Goal: Information Seeking & Learning: Learn about a topic

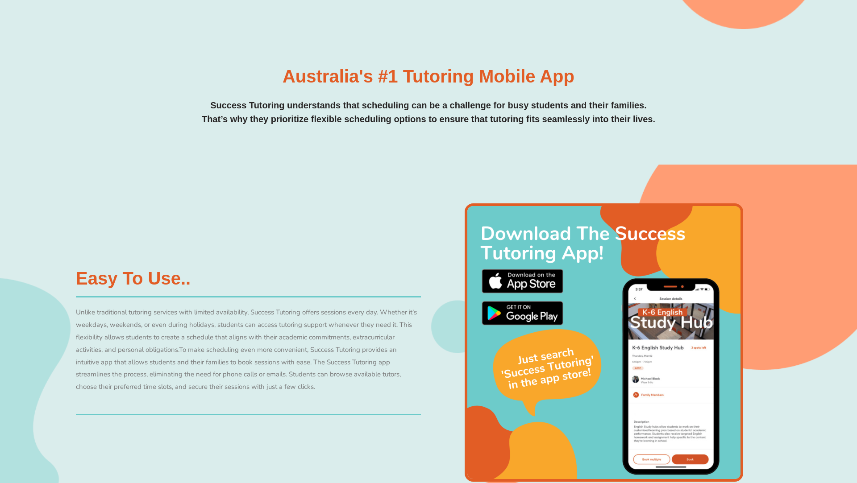
scroll to position [378, 0]
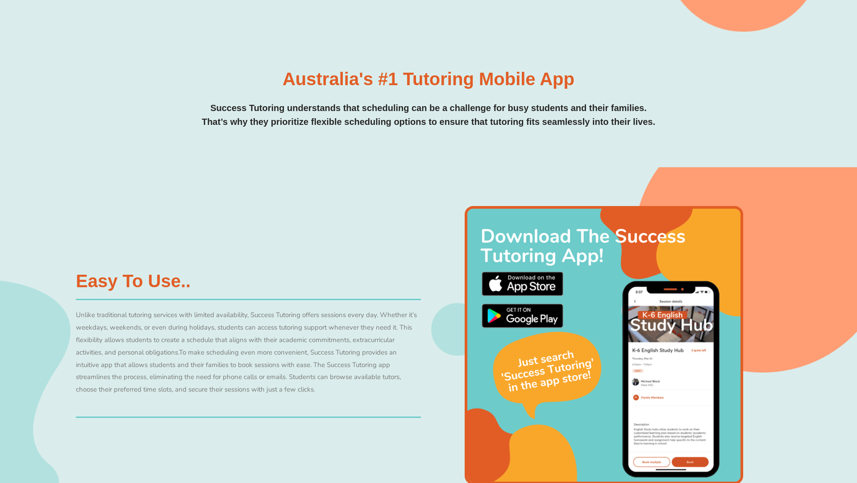
click at [313, 92] on div "Australia's #1 Tutoring Mobile App Success Tutoring understands that scheduling…" at bounding box center [428, 99] width 714 height 59
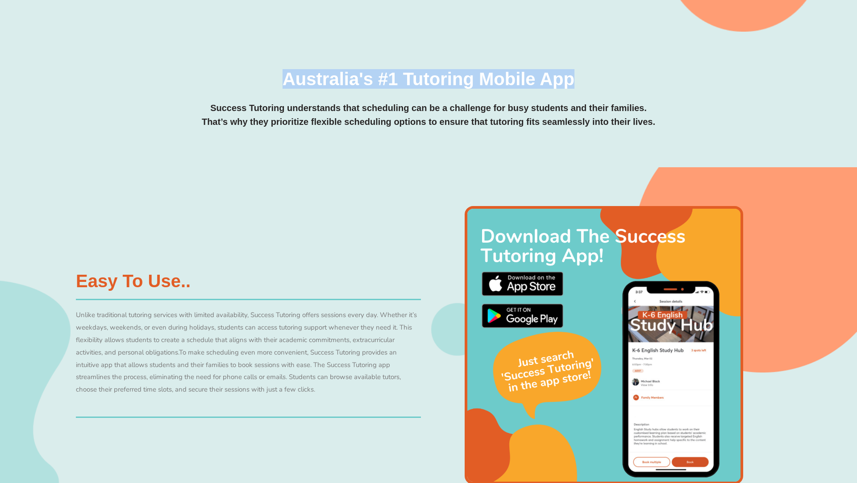
drag, startPoint x: 529, startPoint y: 76, endPoint x: 582, endPoint y: 79, distance: 52.3
click at [582, 79] on div "Australia's #1 Tutoring Mobile App Success Tutoring understands that scheduling…" at bounding box center [428, 99] width 714 height 59
copy h3 "Australia's #1 Tutoring Mobile App"
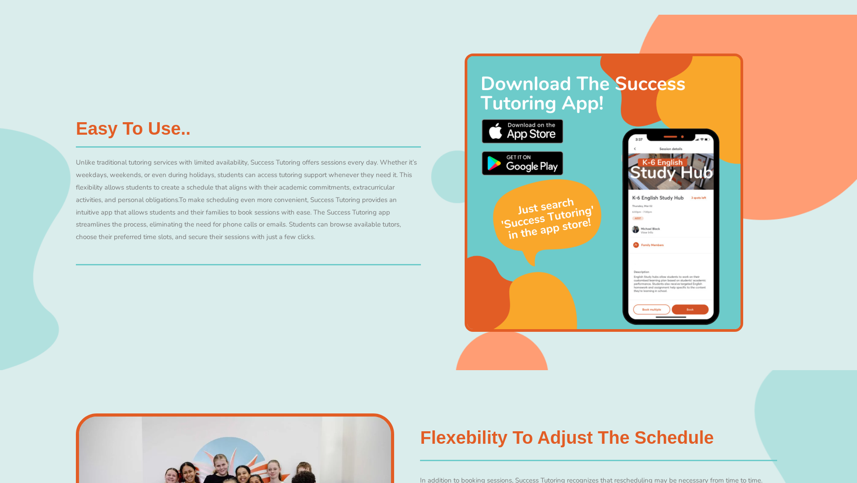
scroll to position [540, 0]
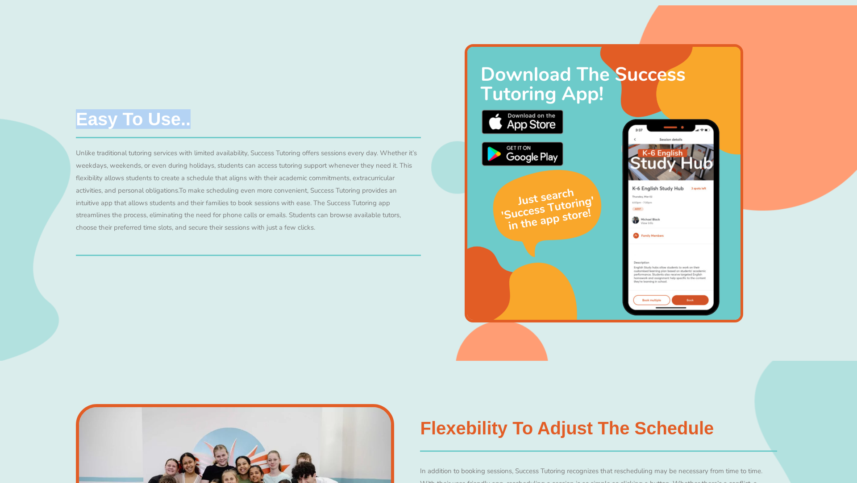
drag, startPoint x: 197, startPoint y: 123, endPoint x: 71, endPoint y: 119, distance: 126.8
click at [71, 119] on div "Easy to use.. Unlike traditional tutoring services with limited availability, S…" at bounding box center [428, 183] width 857 height 356
copy h3 "Easy to use.."
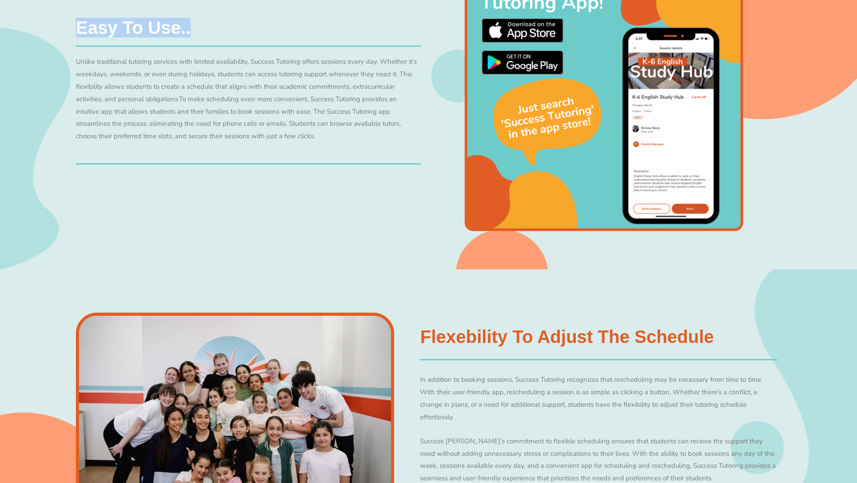
scroll to position [726, 0]
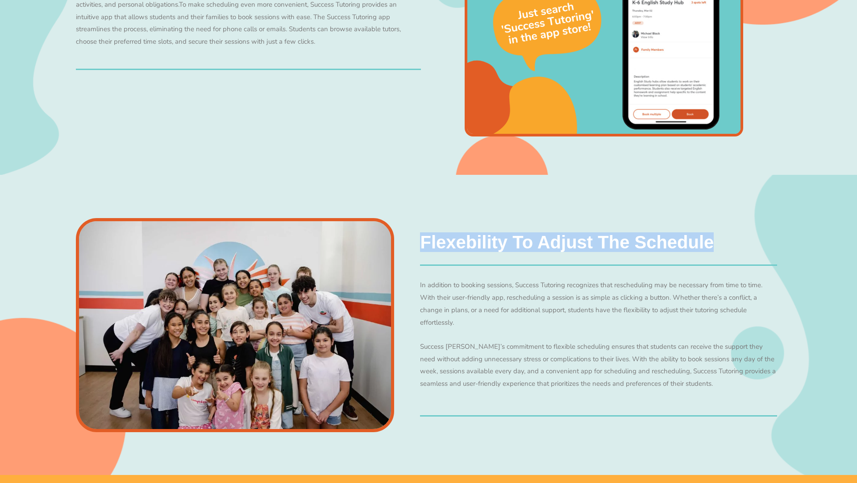
drag, startPoint x: 419, startPoint y: 243, endPoint x: 791, endPoint y: 257, distance: 372.1
click at [791, 257] on div "Flexebility to adjust the schedule In addition to booking sessions, Success Tut…" at bounding box center [428, 325] width 857 height 300
copy div "Flexebility to adjust the schedule"
click at [540, 233] on h3 "Flexebility to adjust the schedule" at bounding box center [567, 242] width 294 height 18
drag, startPoint x: 423, startPoint y: 240, endPoint x: 712, endPoint y: 240, distance: 289.7
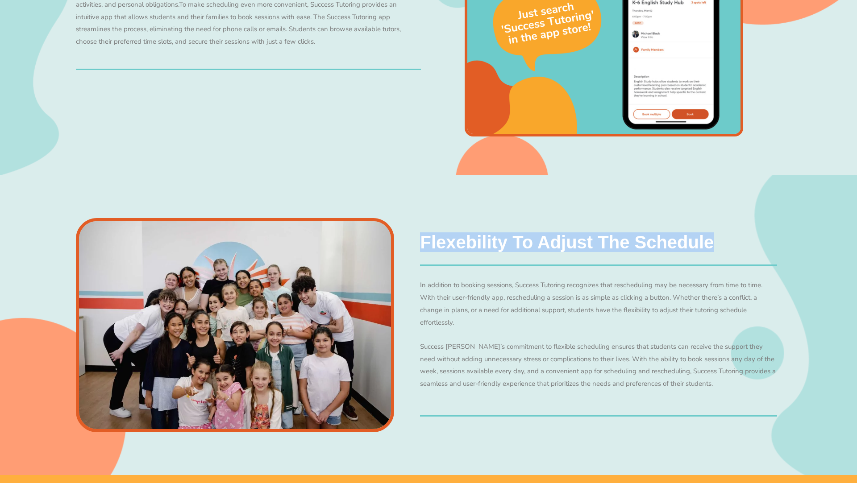
click at [712, 240] on h3 "Flexebility to adjust the schedule" at bounding box center [567, 242] width 294 height 18
copy h3 "Flexebility to adjust the schedule"
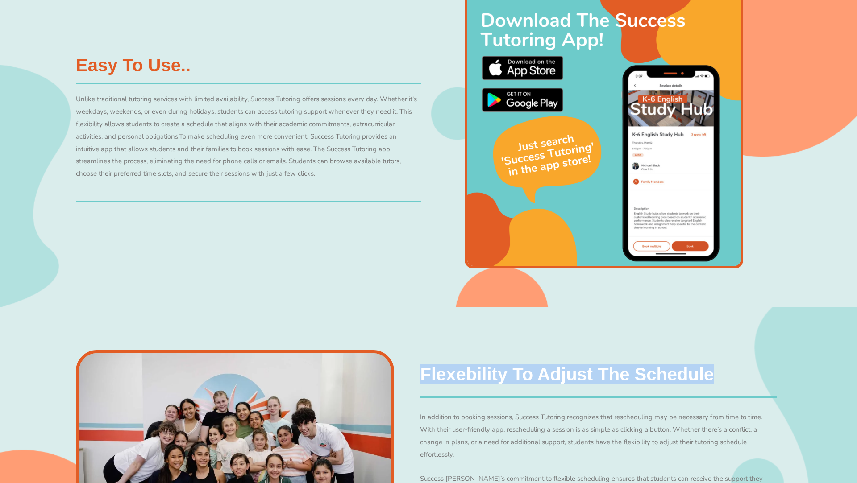
scroll to position [577, 0]
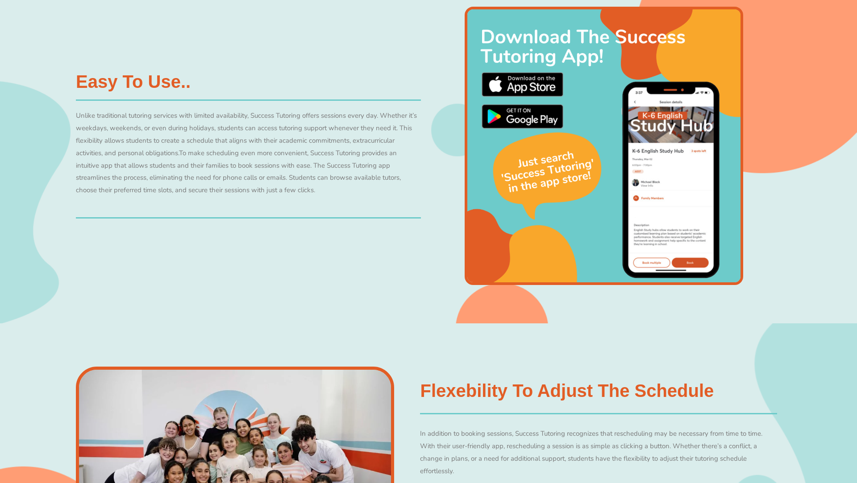
click at [68, 113] on div "Easy to use.. Unlike traditional tutoring services with limited availability, S…" at bounding box center [428, 146] width 857 height 356
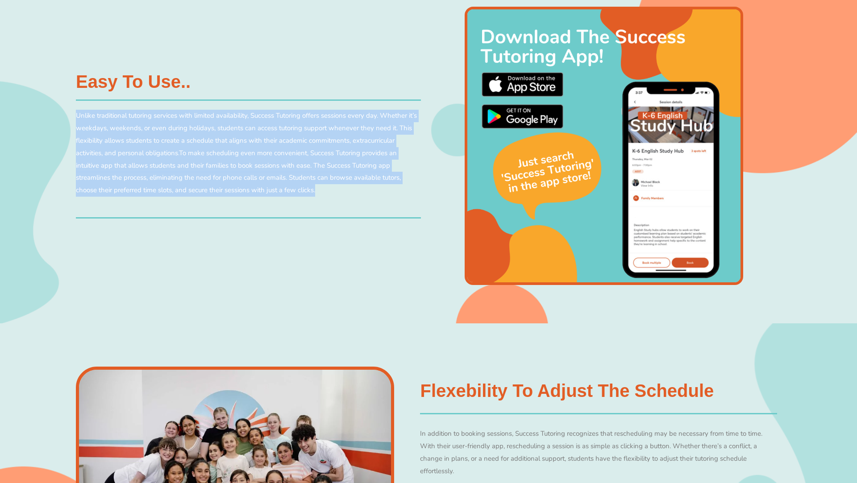
drag, startPoint x: 76, startPoint y: 116, endPoint x: 380, endPoint y: 186, distance: 311.4
click at [380, 186] on p "Unlike traditional tutoring services with limited availability, Success Tutorin…" at bounding box center [248, 153] width 345 height 87
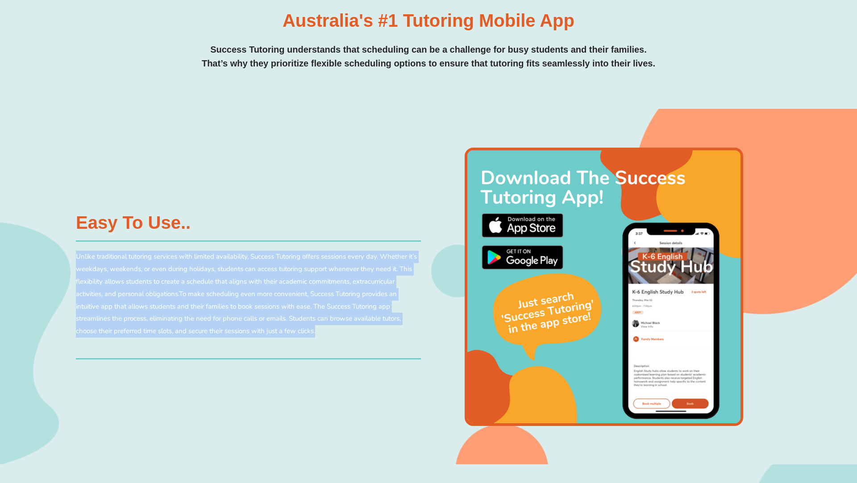
scroll to position [429, 0]
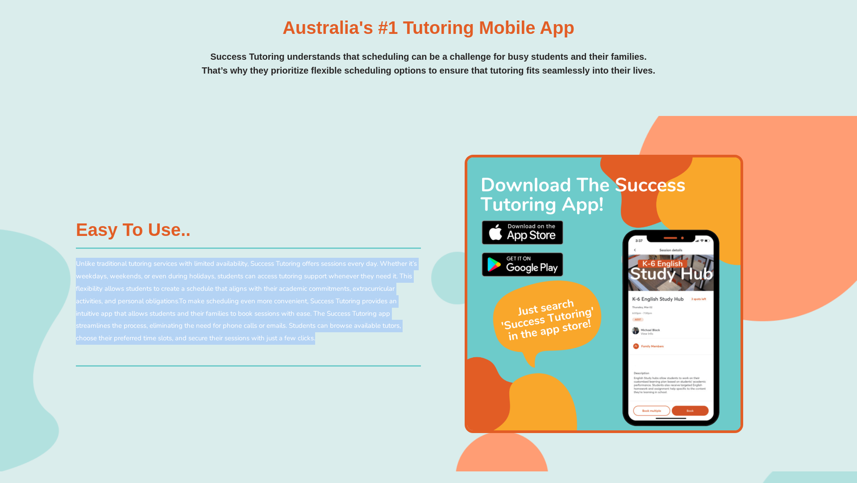
drag, startPoint x: 207, startPoint y: 58, endPoint x: 685, endPoint y: 71, distance: 478.2
click at [685, 71] on p "Success Tutoring understands that scheduling can be a challenge for busy studen…" at bounding box center [428, 64] width 714 height 28
copy p "Success Tutoring understands that scheduling can be a challenge for busy studen…"
drag, startPoint x: 76, startPoint y: 265, endPoint x: 339, endPoint y: 336, distance: 272.9
click at [339, 336] on p "Unlike traditional tutoring services with limited availability, Success Tutorin…" at bounding box center [248, 301] width 345 height 87
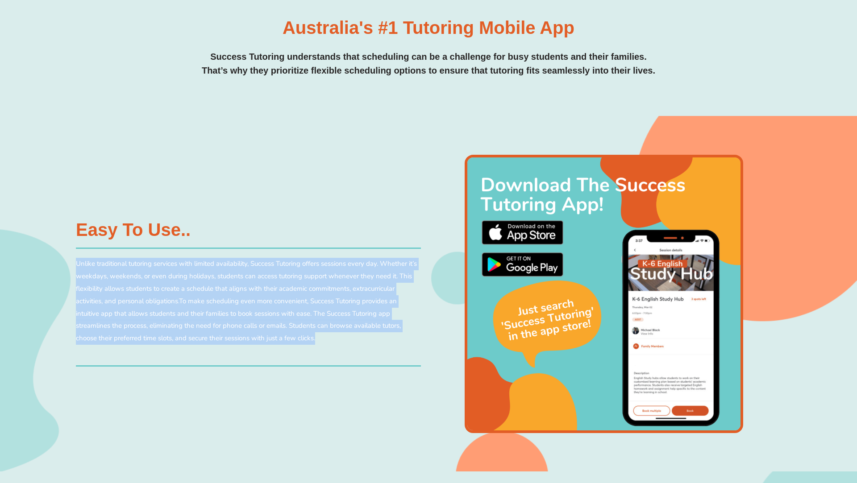
copy p "Unlike traditional tutoring services with limited availability, Success Tutorin…"
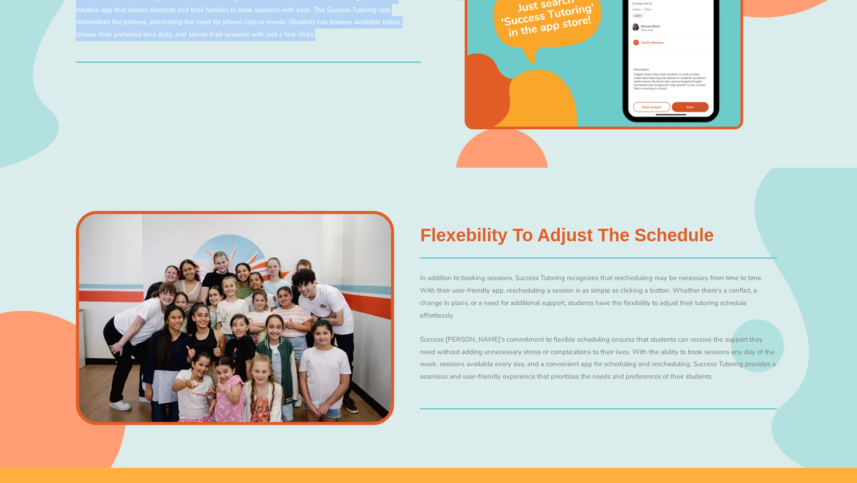
scroll to position [742, 0]
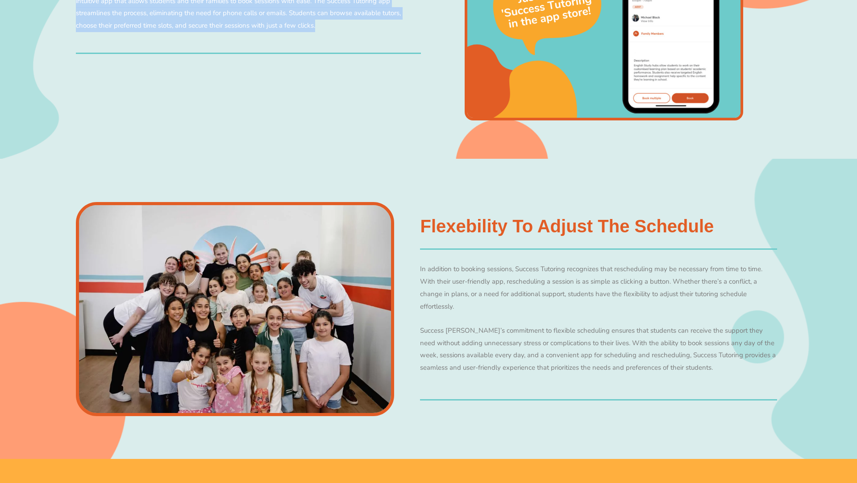
click at [447, 275] on p "In addition to booking sessions, Success Tutoring recognizes that rescheduling …" at bounding box center [598, 288] width 357 height 50
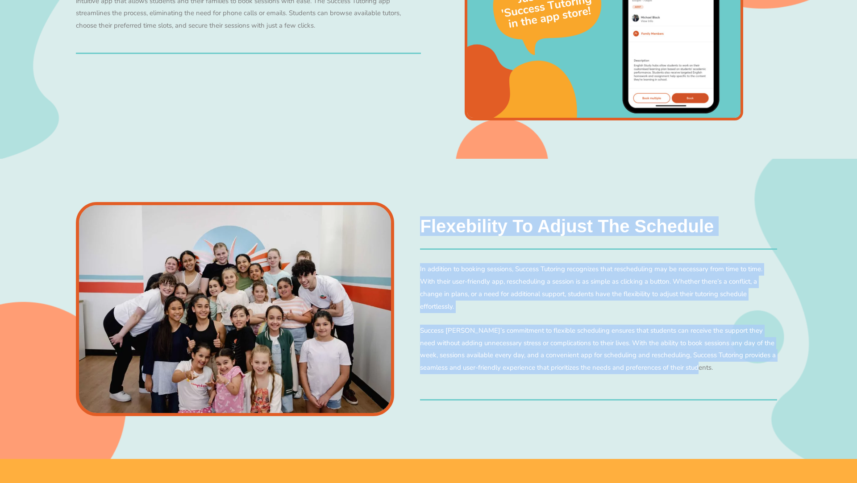
drag, startPoint x: 419, startPoint y: 269, endPoint x: 719, endPoint y: 370, distance: 316.9
click at [719, 370] on div "Flexebility to adjust the schedule In addition to booking sessions, Success Tut…" at bounding box center [428, 309] width 714 height 300
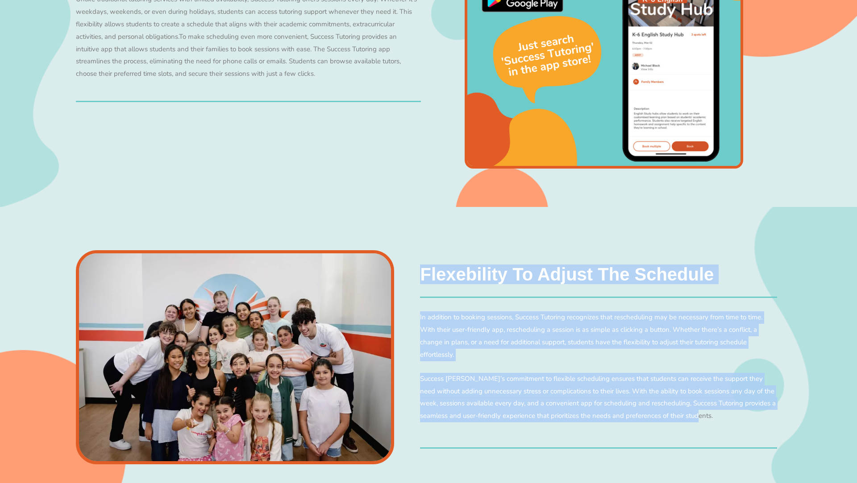
scroll to position [694, 0]
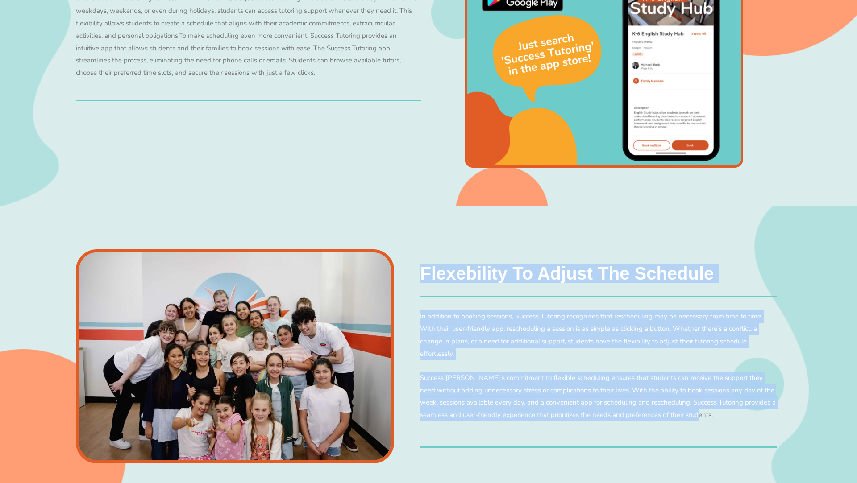
copy div "Flexebility to adjust the schedule In addition to booking sessions, Success Tut…"
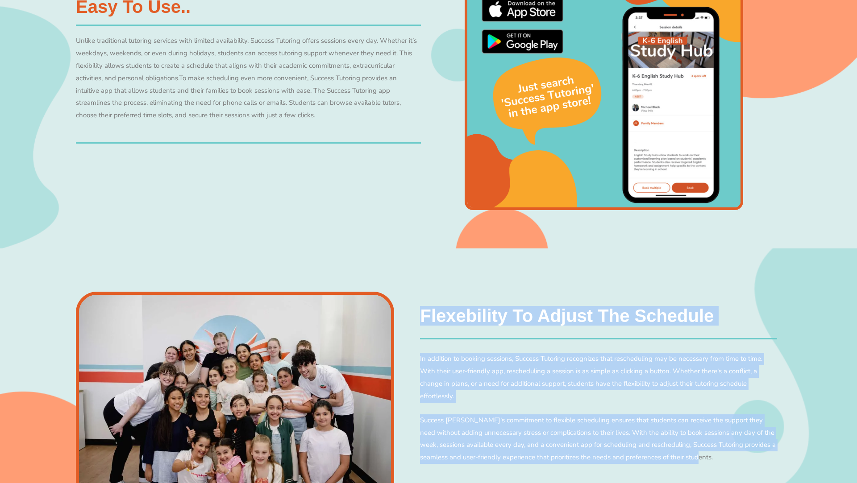
scroll to position [609, 0]
